Goal: Task Accomplishment & Management: Use online tool/utility

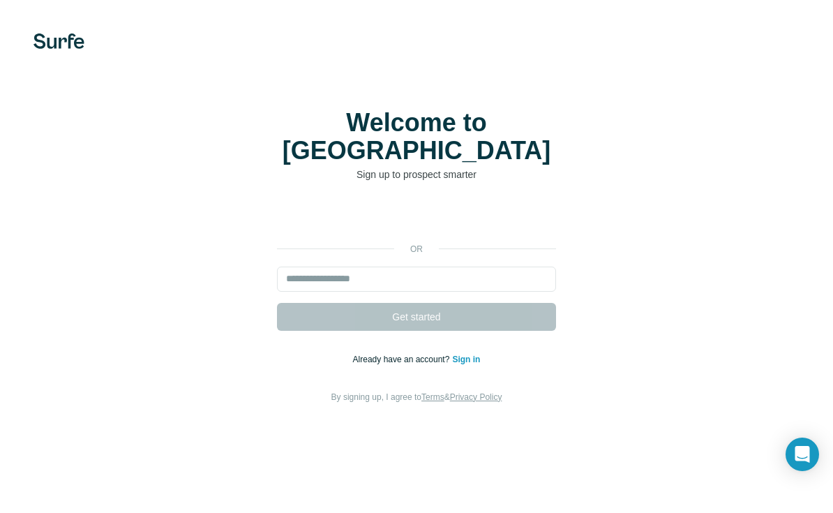
click at [431, 207] on div "Logga in med Google. Öppnas på en ny flik." at bounding box center [416, 217] width 279 height 31
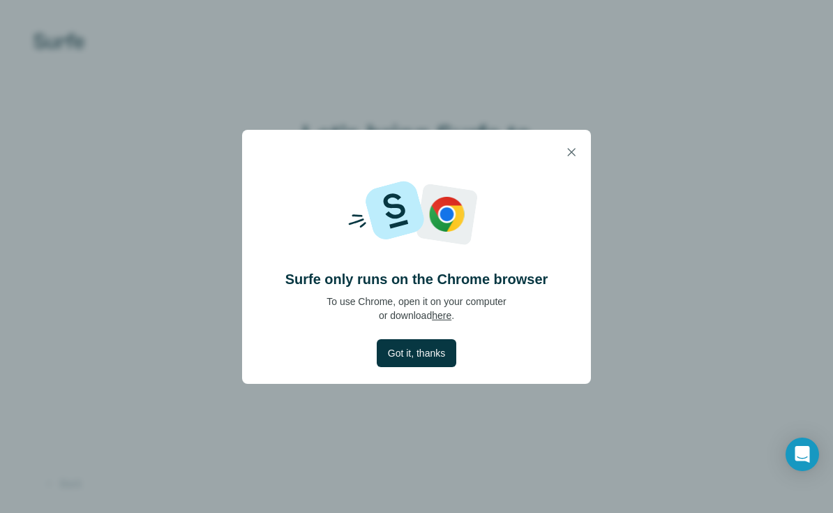
drag, startPoint x: 429, startPoint y: 352, endPoint x: 455, endPoint y: 292, distance: 64.7
click at [429, 352] on span "Got it, thanks" at bounding box center [416, 353] width 57 height 14
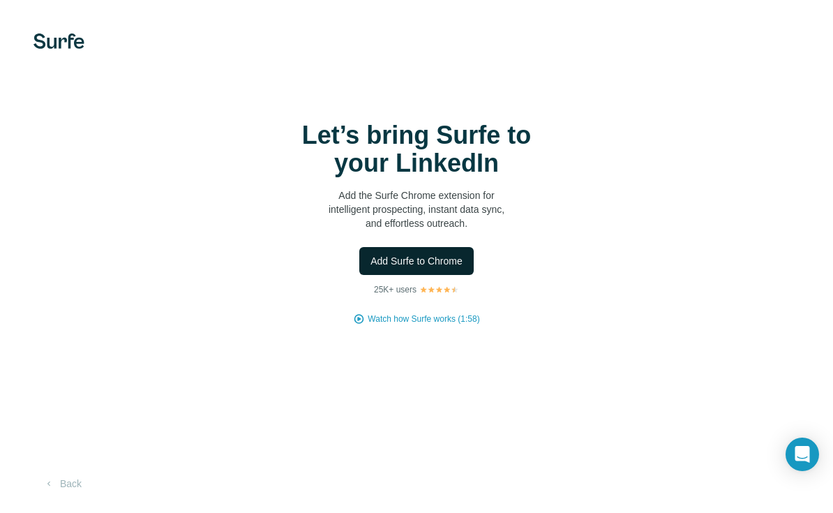
click at [441, 265] on span "Add Surfe to Chrome" at bounding box center [417, 261] width 92 height 14
click at [447, 255] on span "Add Surfe to Chrome" at bounding box center [417, 261] width 92 height 14
click at [579, 85] on div "Let’s bring Surfe to your LinkedIn Add the Surfe Chrome extension for intellige…" at bounding box center [416, 256] width 833 height 513
click at [447, 262] on span "Add Surfe to Chrome" at bounding box center [417, 261] width 92 height 14
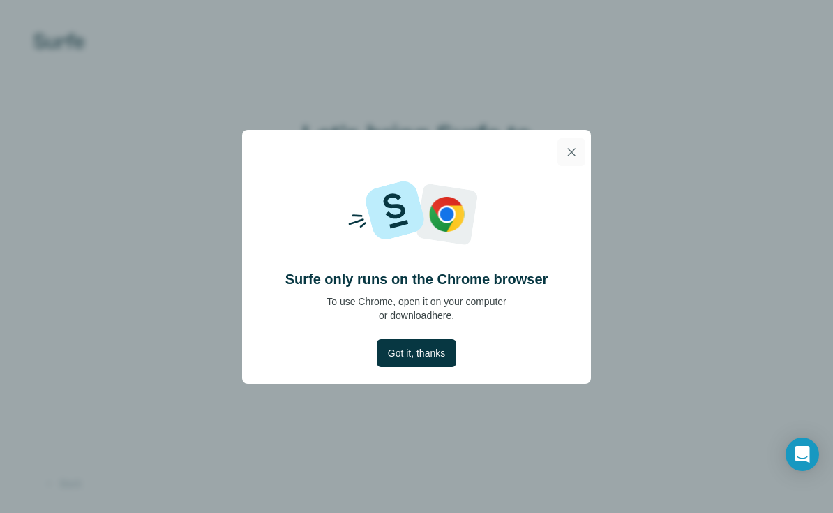
click at [574, 153] on icon "button" at bounding box center [572, 152] width 14 height 14
